Goal: Transaction & Acquisition: Purchase product/service

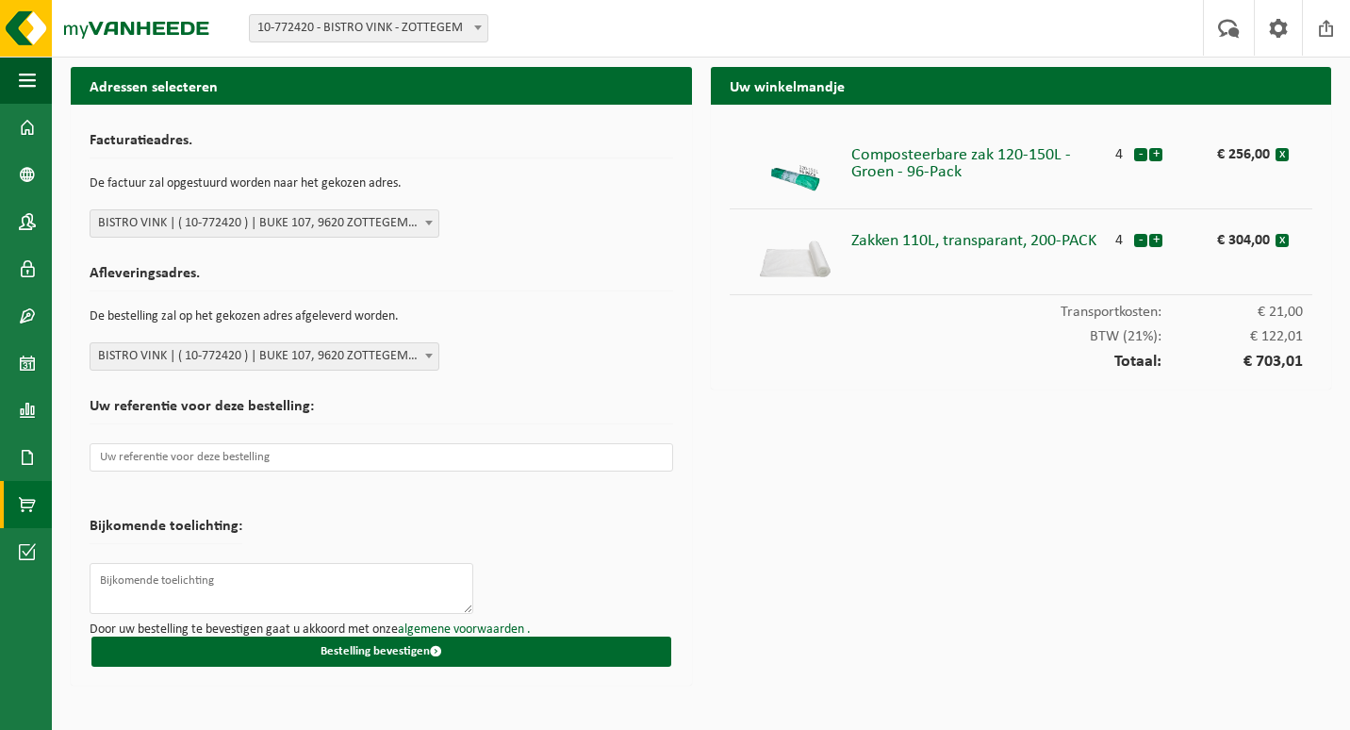
click at [36, 505] on link "Product Shop" at bounding box center [26, 504] width 52 height 47
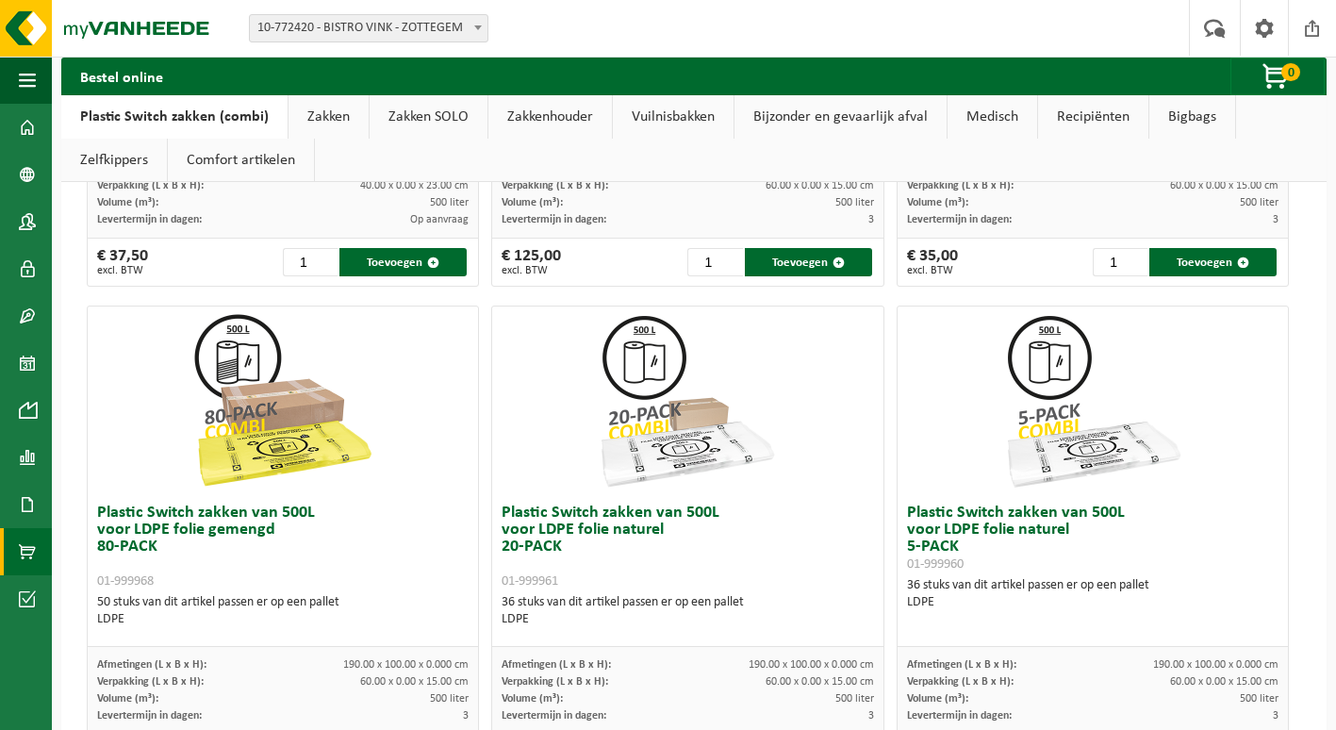
scroll to position [1321, 0]
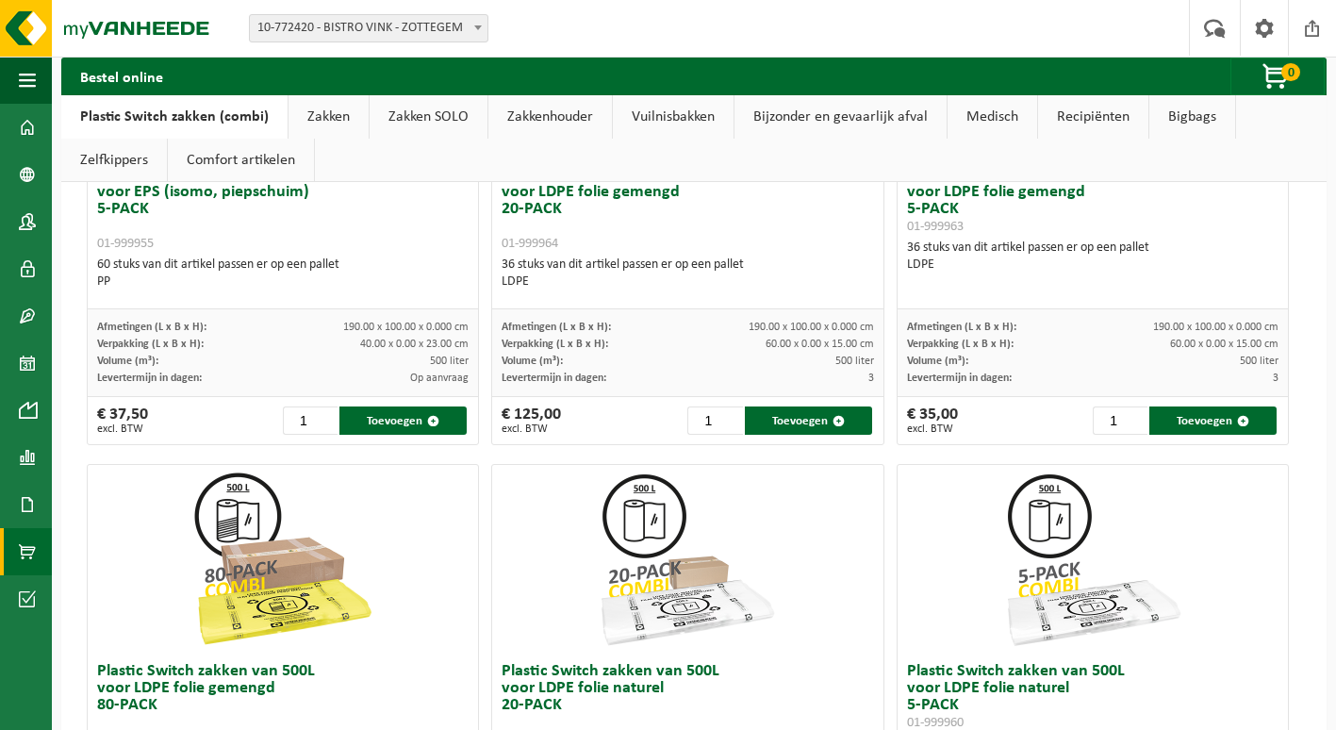
click at [316, 124] on link "Zakken" at bounding box center [329, 116] width 80 height 43
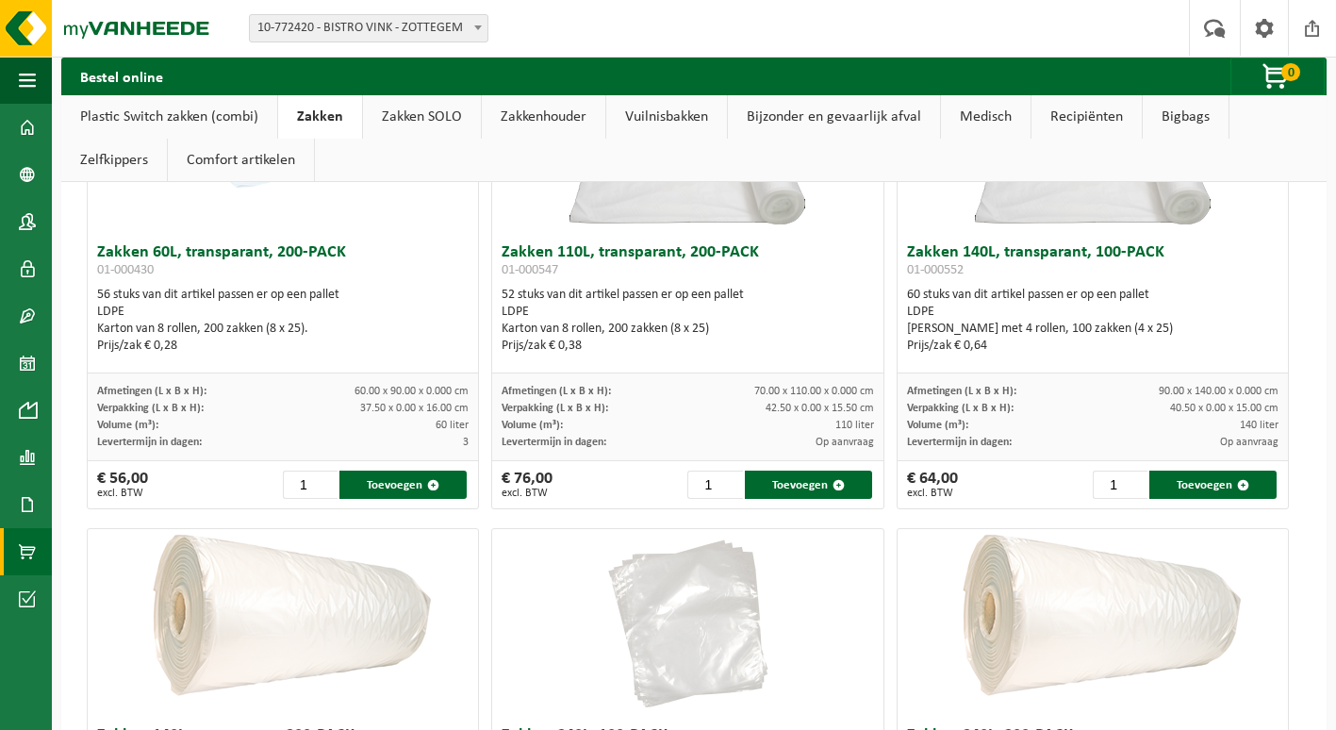
scroll to position [284, 0]
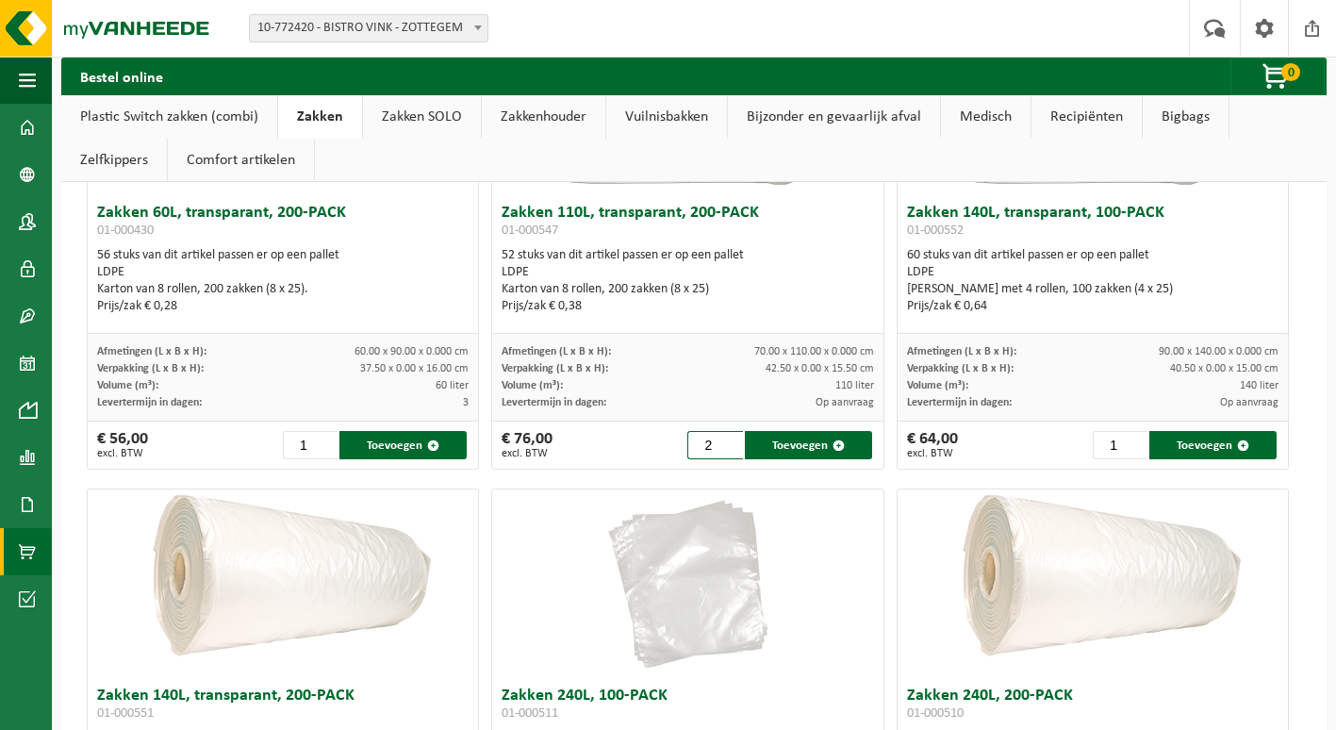
click at [719, 439] on input "2" at bounding box center [714, 445] width 55 height 28
click at [719, 439] on input "3" at bounding box center [714, 445] width 55 height 28
click at [719, 439] on input "4" at bounding box center [714, 445] width 55 height 28
click at [773, 446] on button "Toevoegen" at bounding box center [808, 445] width 127 height 28
type input "1"
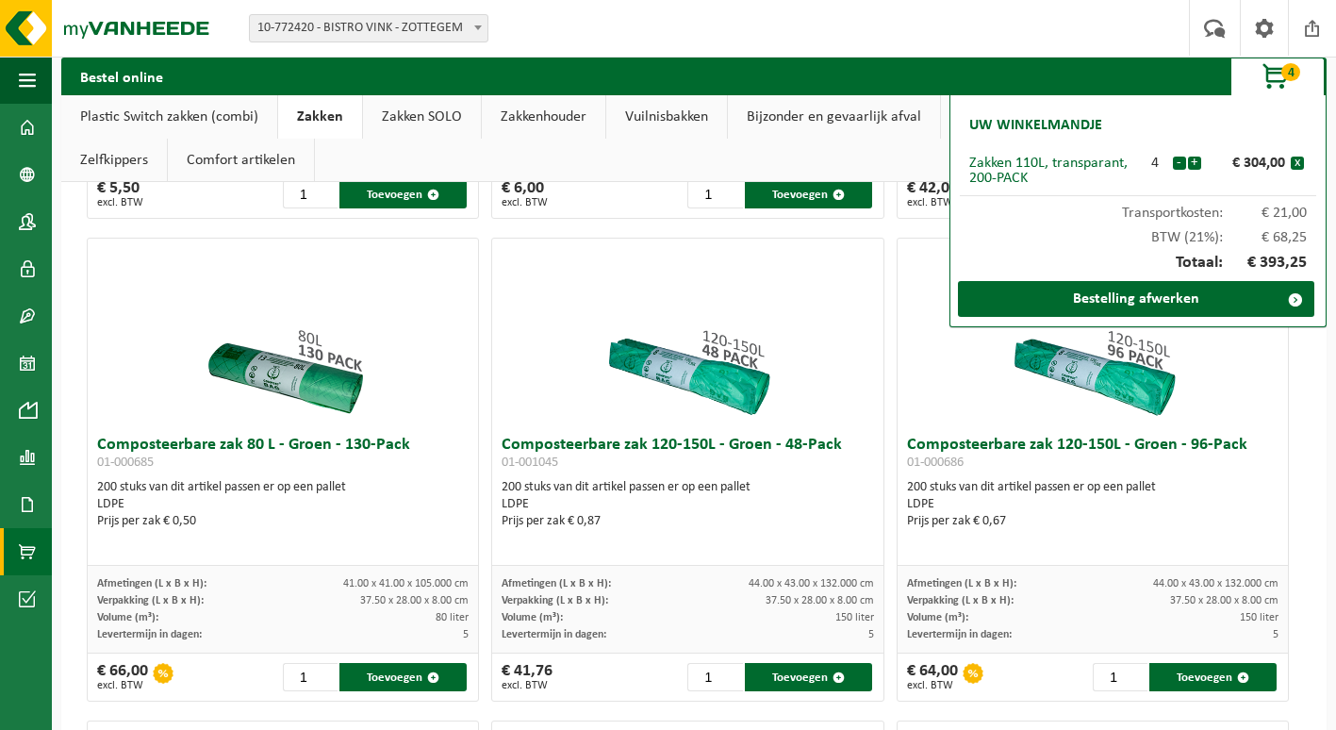
scroll to position [1510, 0]
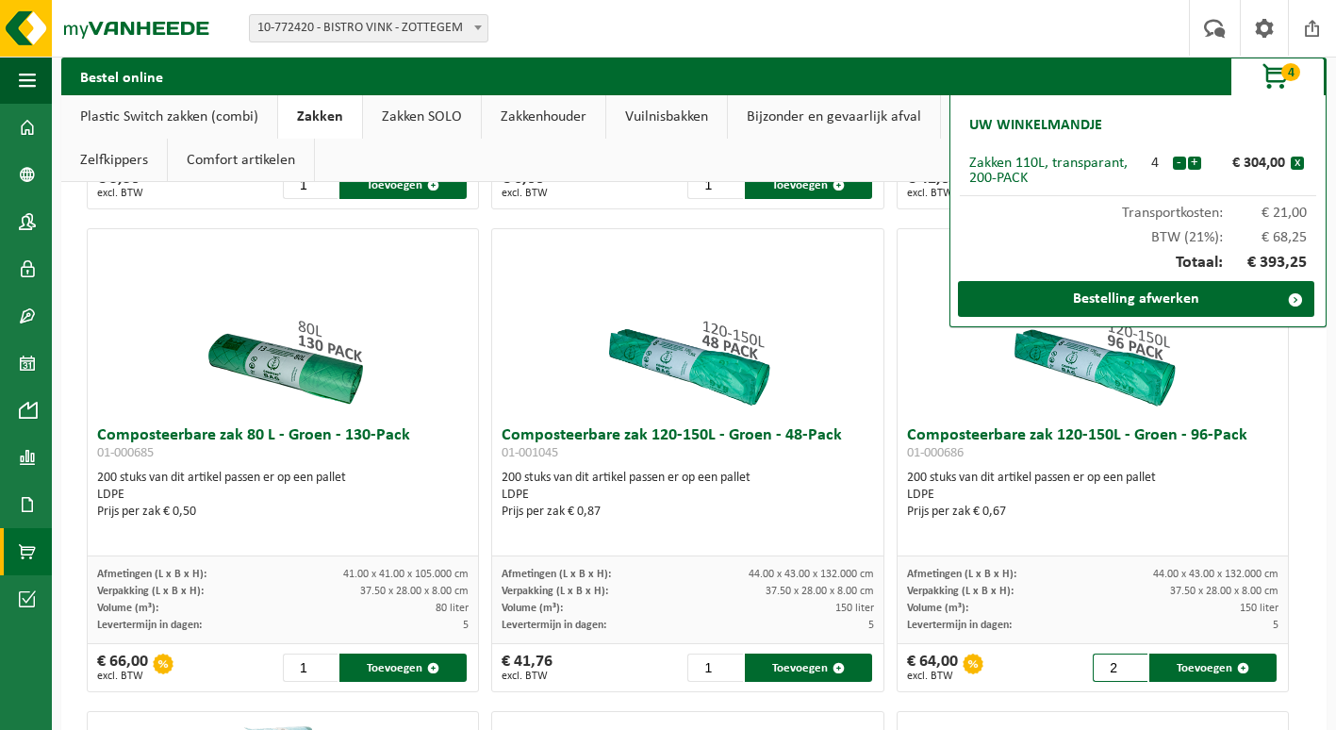
click at [1122, 665] on input "2" at bounding box center [1120, 667] width 55 height 28
click at [1122, 665] on input "3" at bounding box center [1120, 667] width 55 height 28
click at [1122, 665] on input "4" at bounding box center [1120, 667] width 55 height 28
click at [1237, 666] on span "button" at bounding box center [1243, 668] width 12 height 12
type input "1"
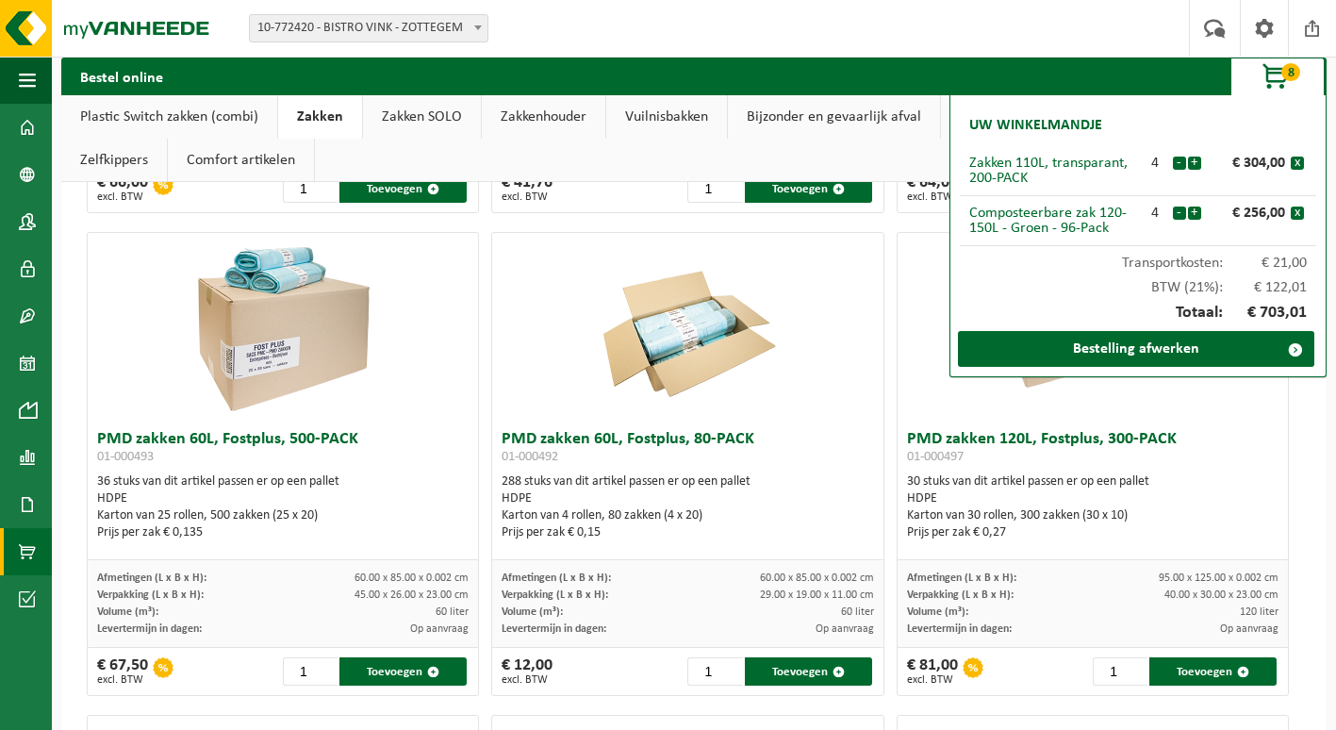
scroll to position [1981, 0]
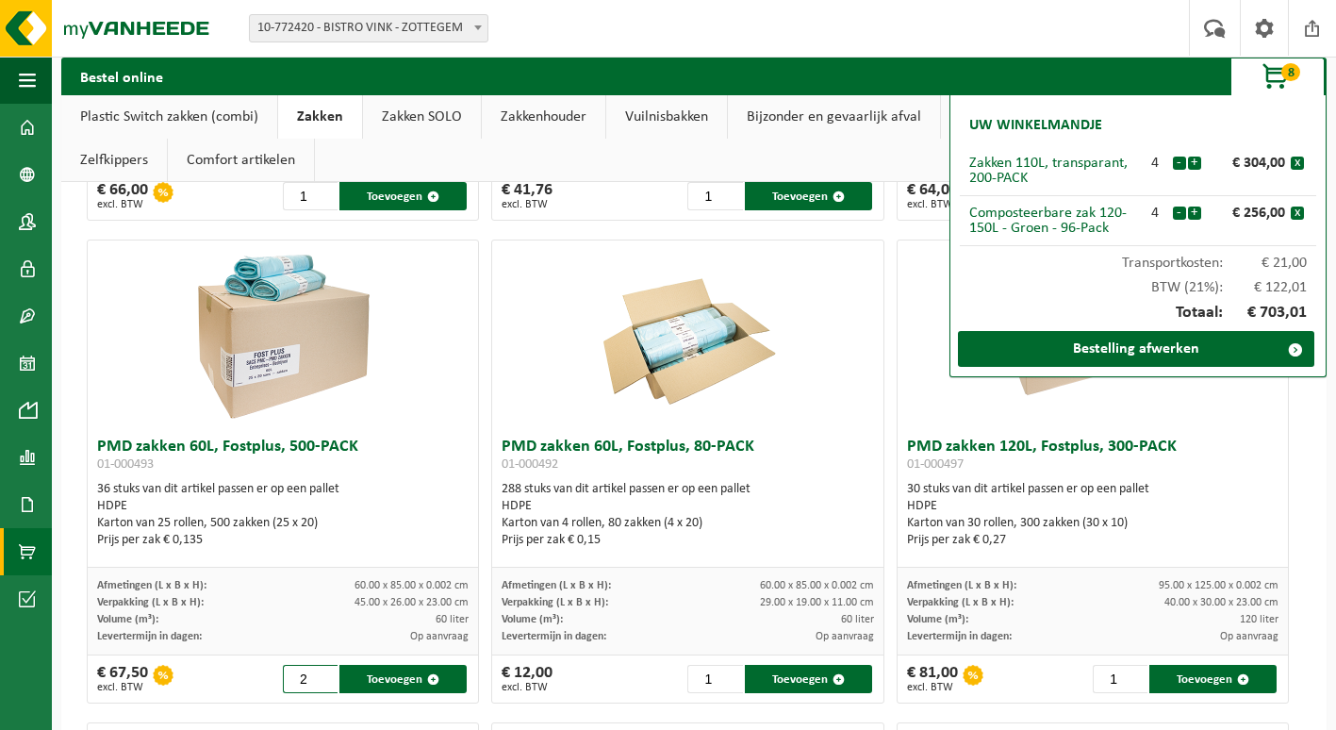
click at [323, 672] on input "2" at bounding box center [310, 679] width 55 height 28
click at [428, 675] on span "button" at bounding box center [433, 679] width 12 height 12
type input "1"
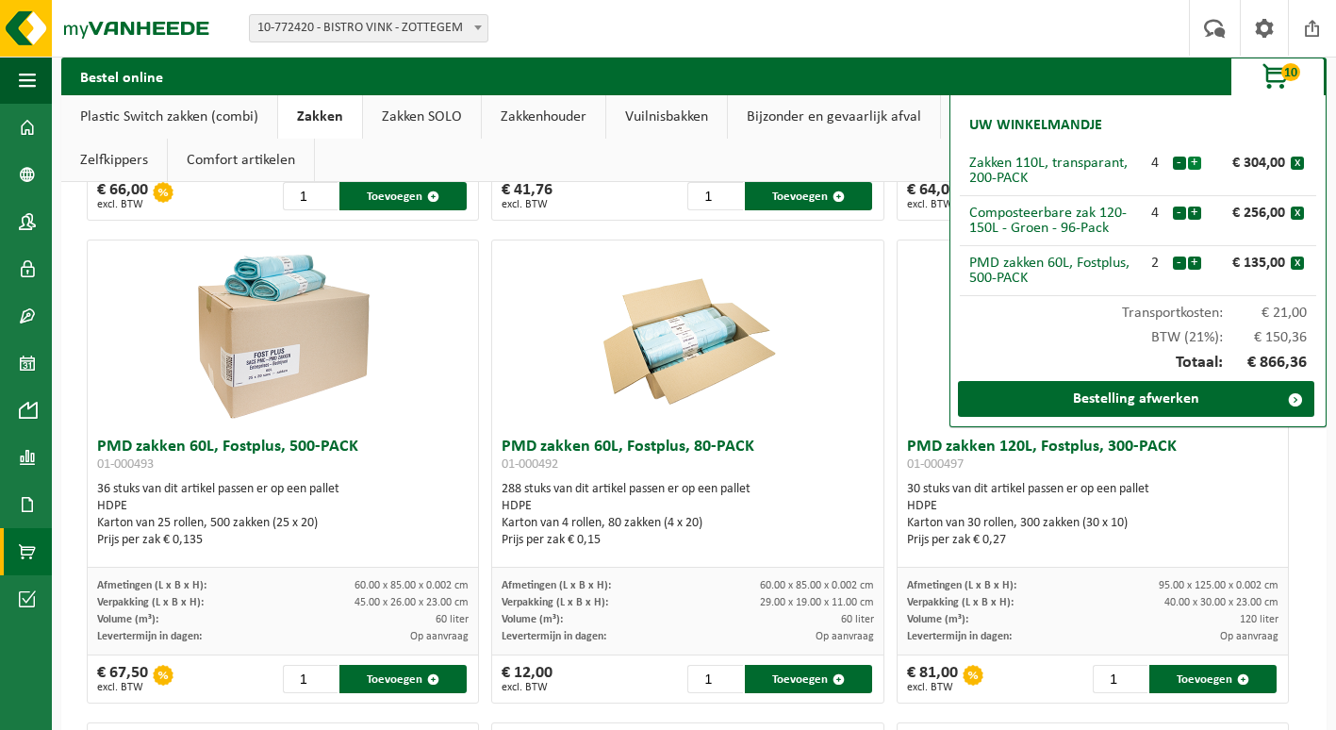
click at [1192, 169] on button "+" at bounding box center [1194, 163] width 13 height 13
click at [1178, 161] on button "-" at bounding box center [1179, 163] width 13 height 13
click at [1183, 169] on button "-" at bounding box center [1179, 163] width 13 height 13
click at [1180, 214] on button "-" at bounding box center [1179, 213] width 13 height 13
click at [1193, 162] on button "+" at bounding box center [1194, 163] width 13 height 13
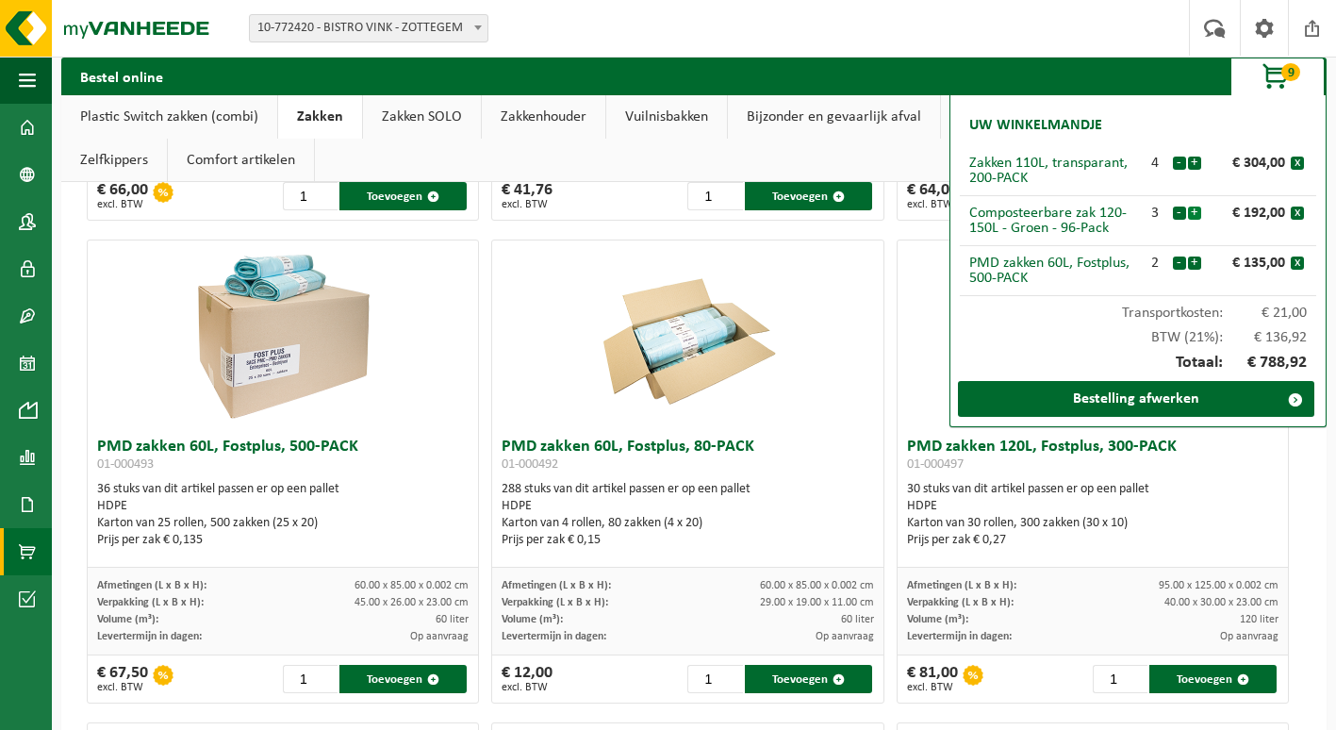
click at [1197, 213] on button "+" at bounding box center [1194, 213] width 13 height 13
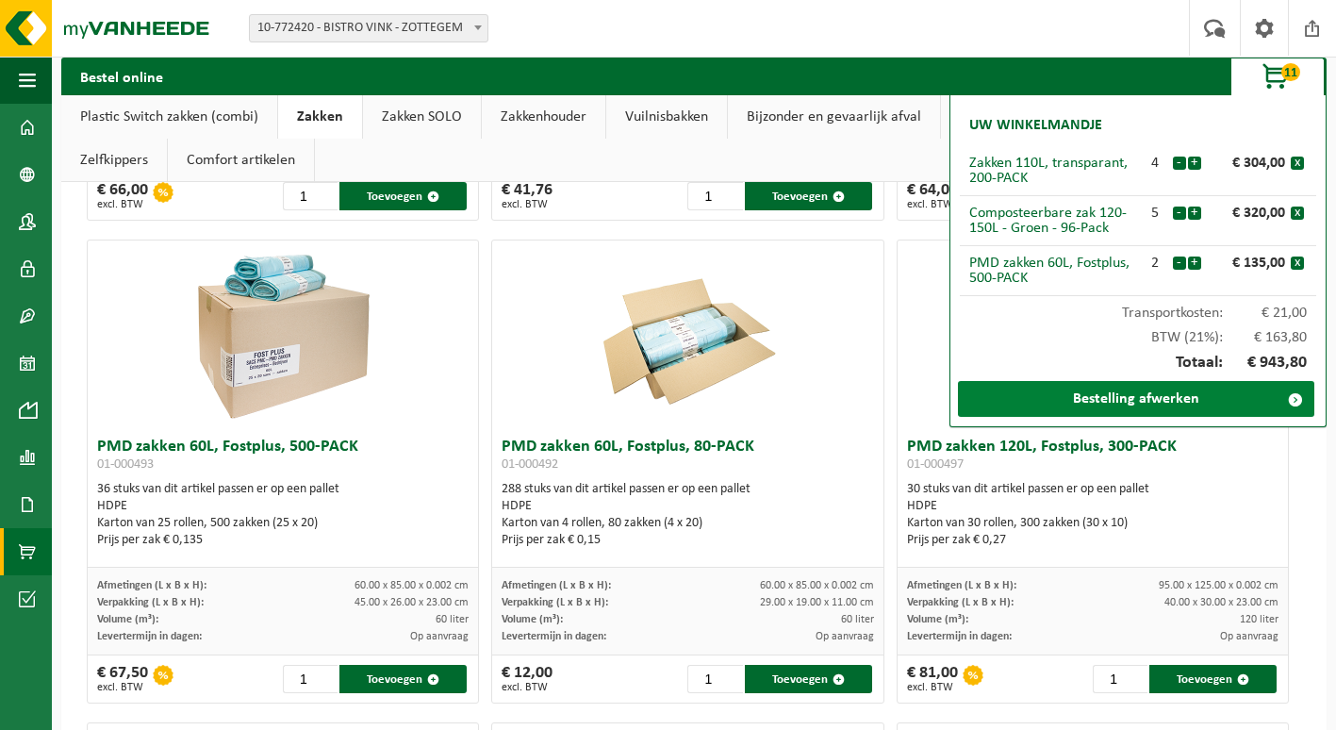
click at [1198, 395] on link "Bestelling afwerken" at bounding box center [1136, 399] width 356 height 36
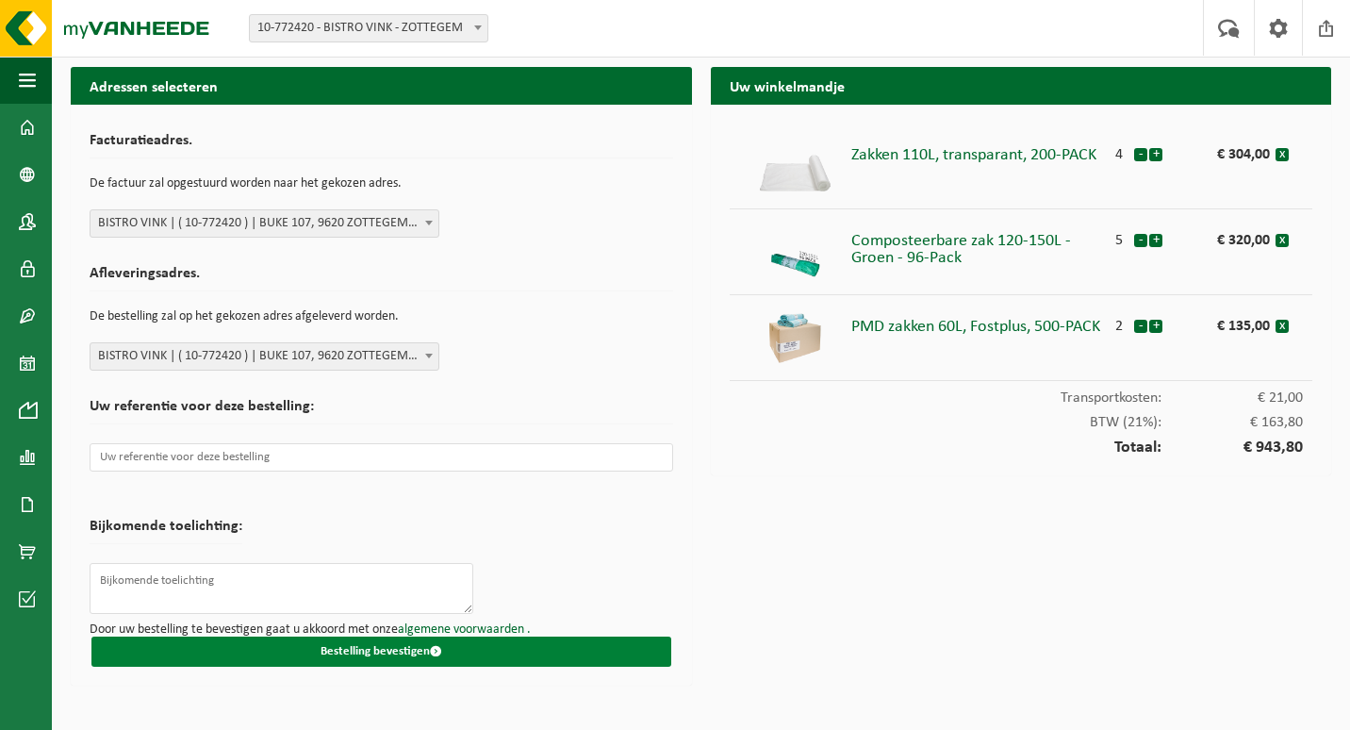
click at [352, 657] on button "Bestelling bevestigen" at bounding box center [381, 651] width 580 height 30
